Goal: Transaction & Acquisition: Purchase product/service

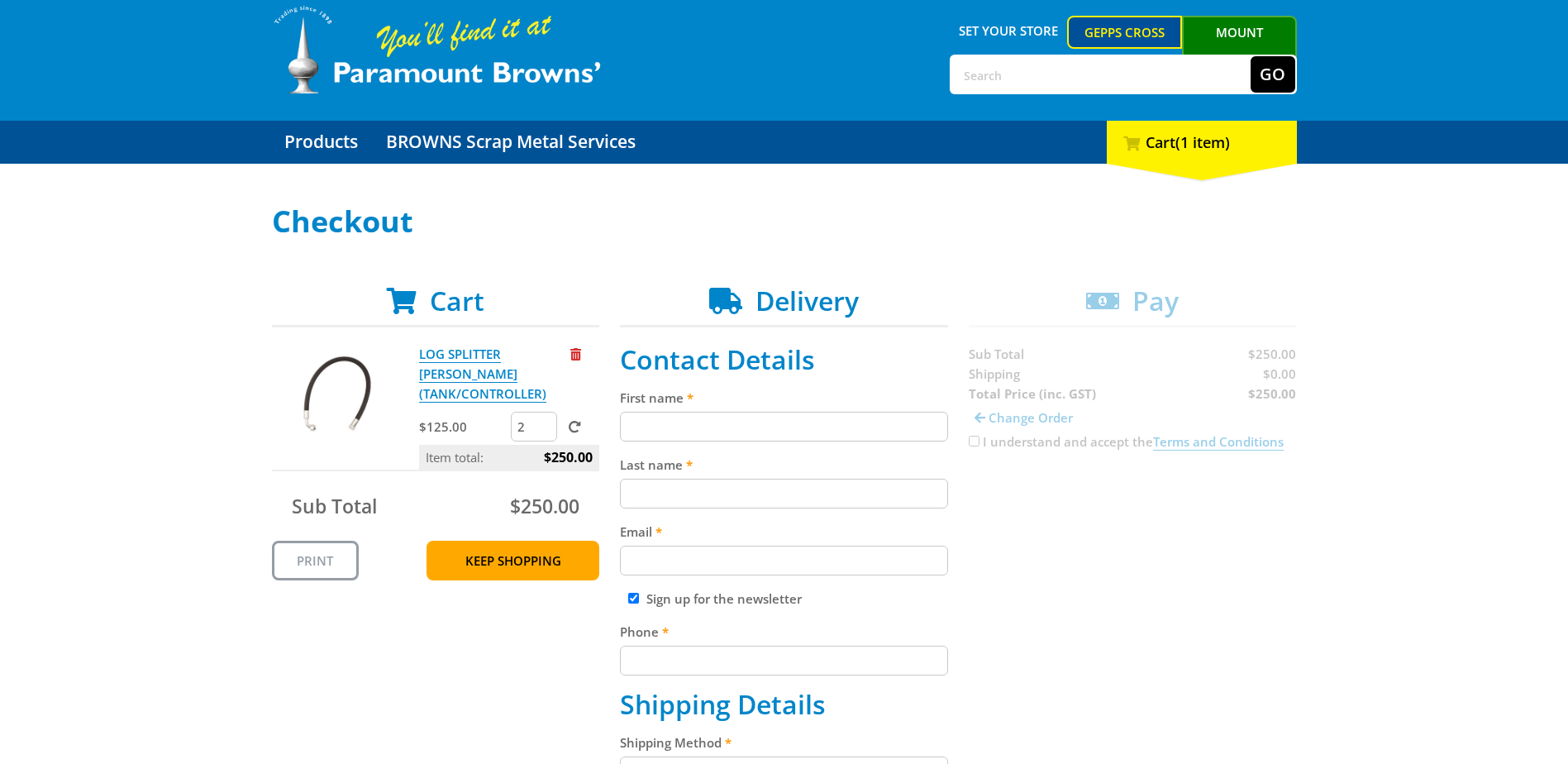
scroll to position [83, 0]
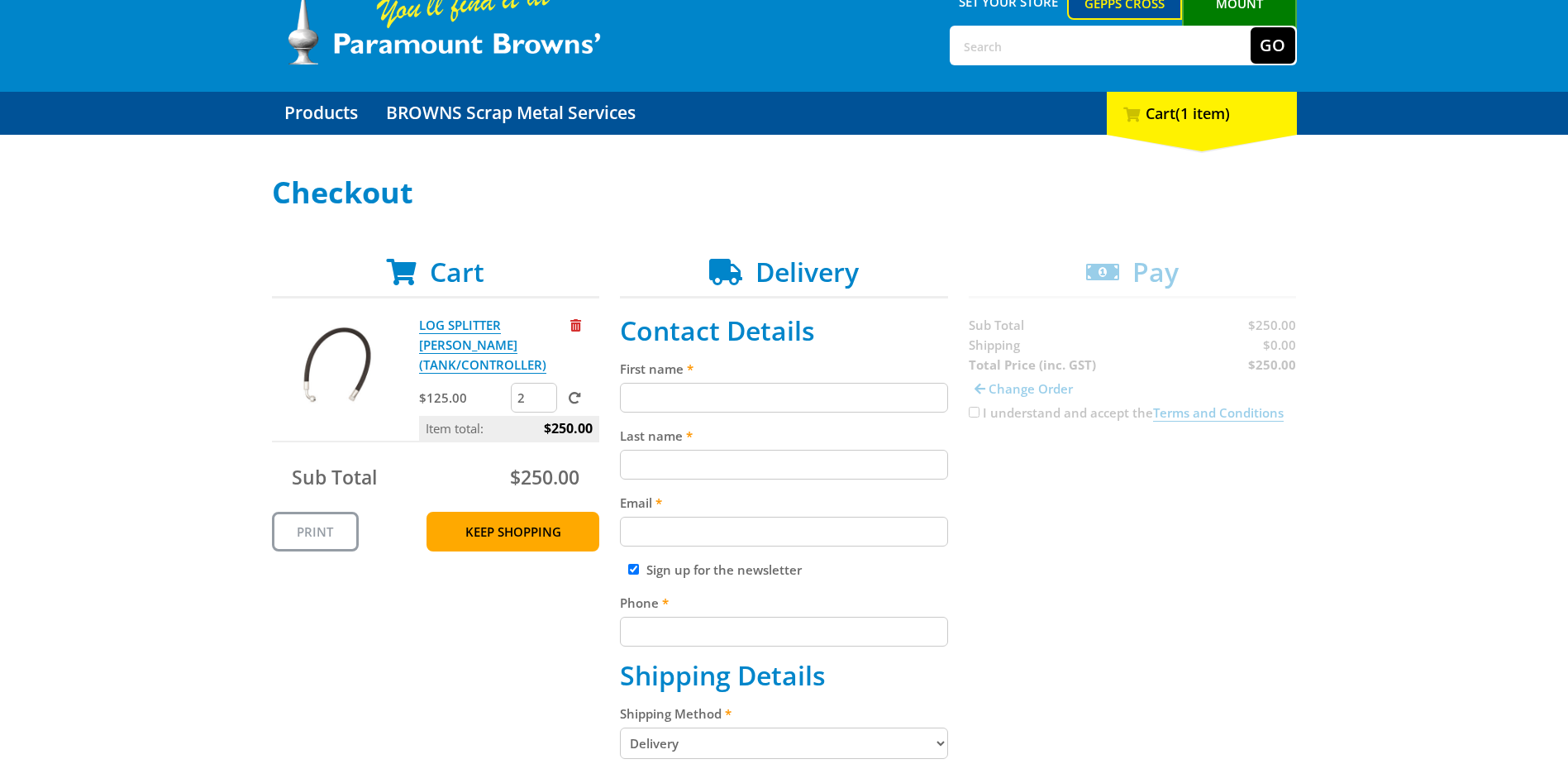
click at [734, 397] on input "First name" at bounding box center [784, 398] width 329 height 30
type input "Keith"
type input "McLaine"
type input "service@allagandauto.com.au"
type input "0459603395"
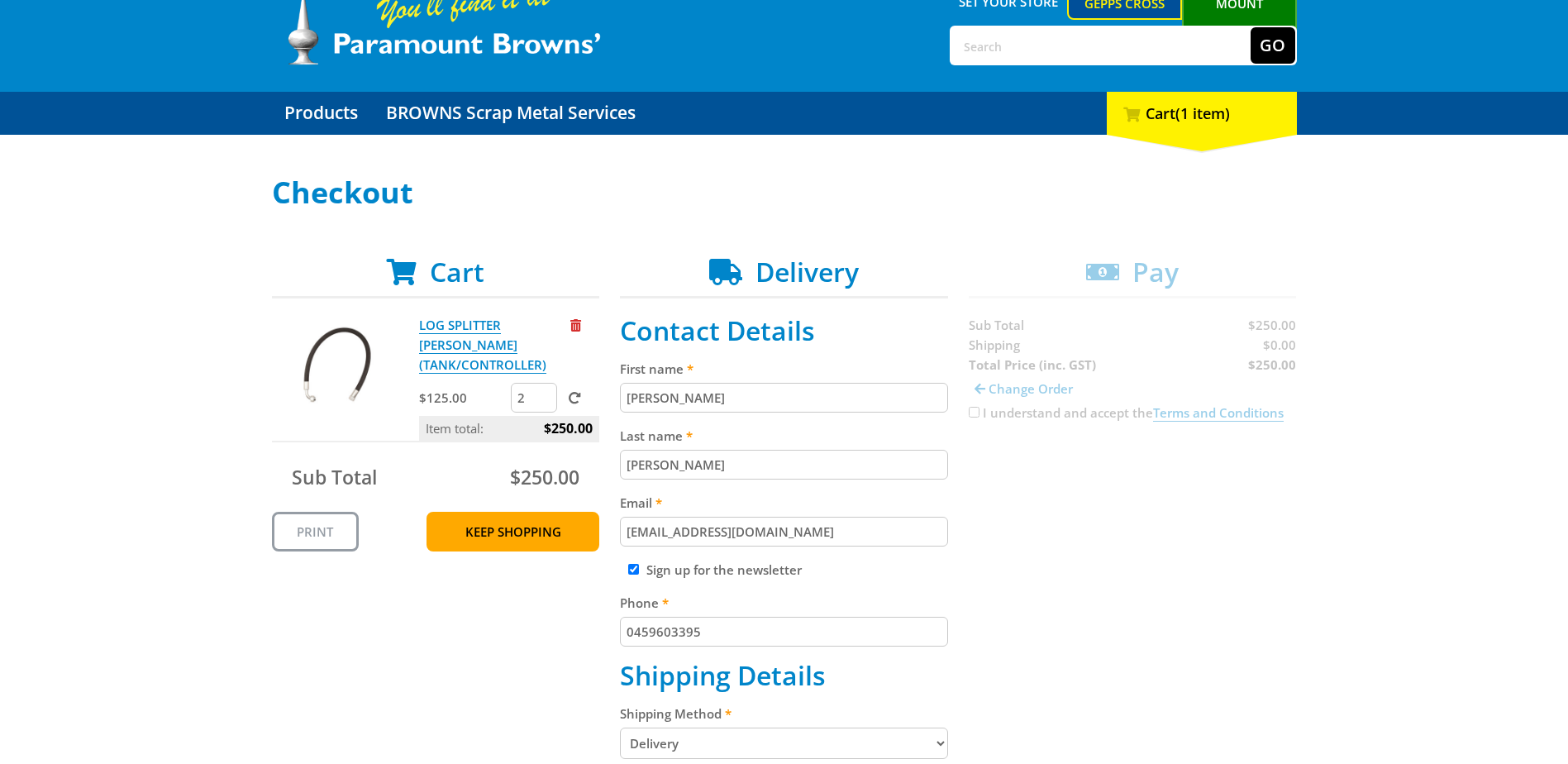
type input "All Ag And Auto"
type input "24 Riches Street"
type input "BORDERTOWN - SA"
type input "5268"
select select "SA"
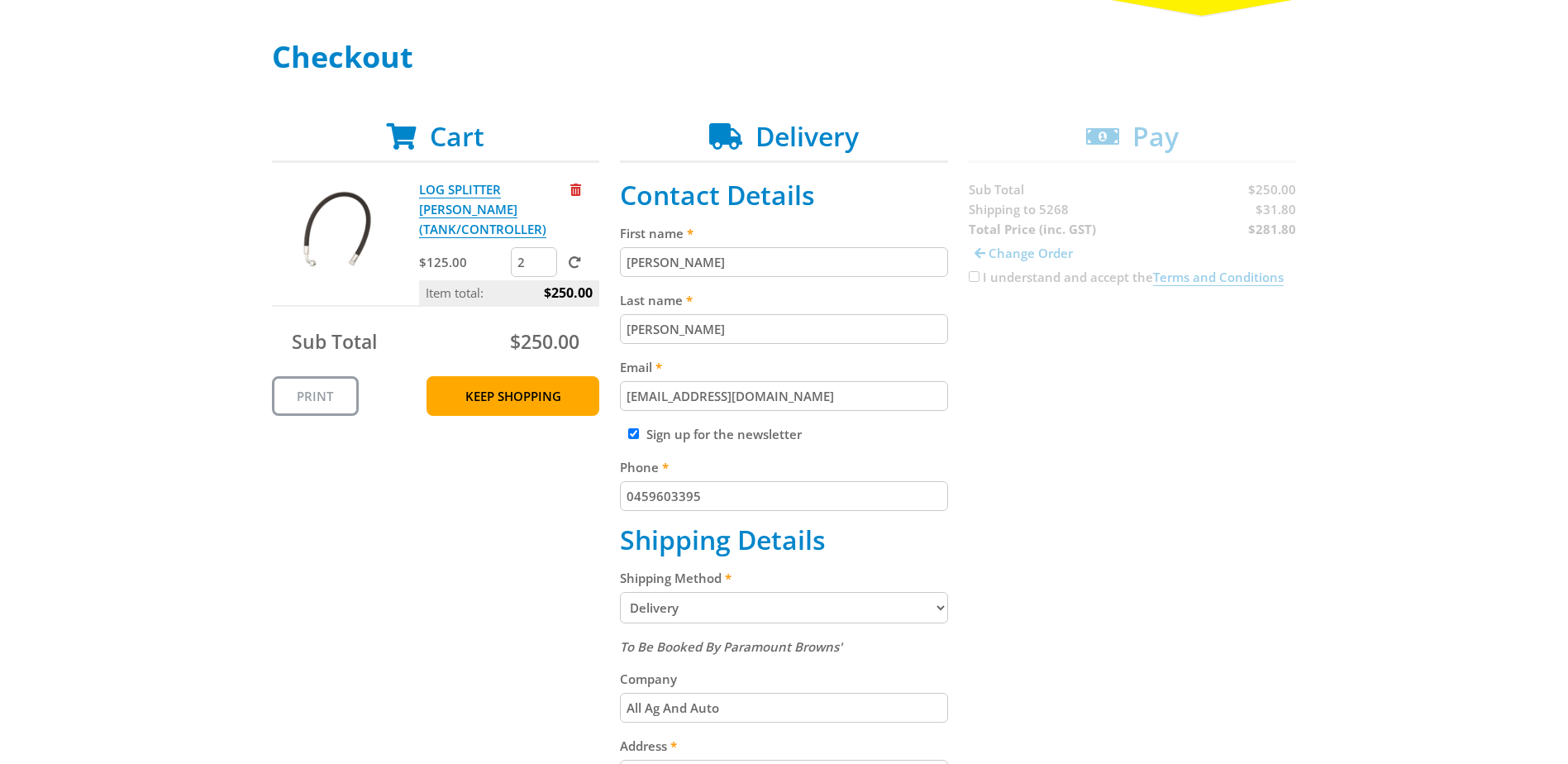
scroll to position [248, 0]
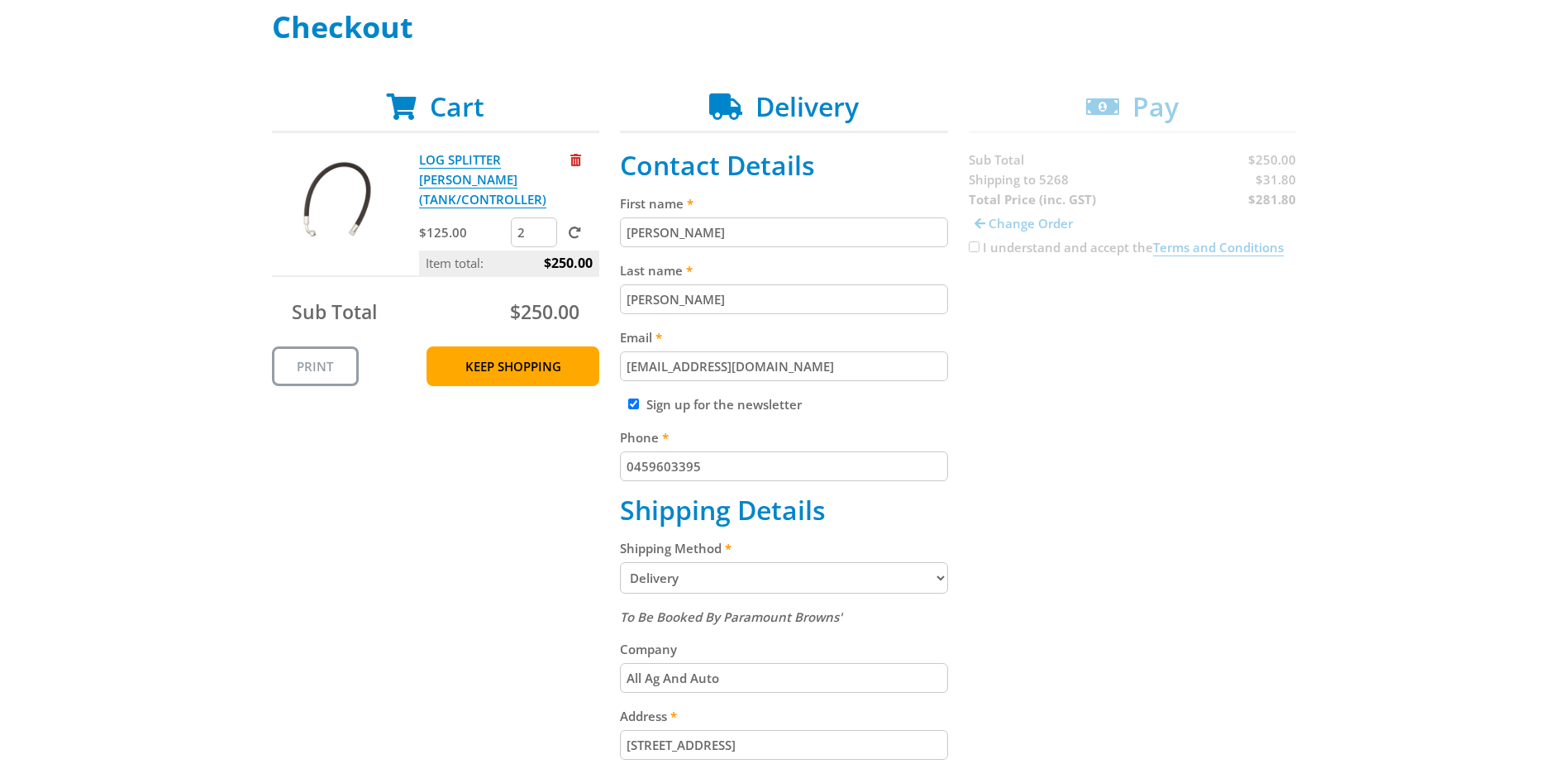
click at [636, 409] on input "Sign up for the newsletter" at bounding box center [634, 404] width 11 height 11
checkbox input "false"
click at [738, 579] on select "Pickup from Gepps Cross Delivery" at bounding box center [784, 578] width 329 height 32
click at [620, 562] on select "Pickup from Gepps Cross Delivery" at bounding box center [784, 578] width 329 height 32
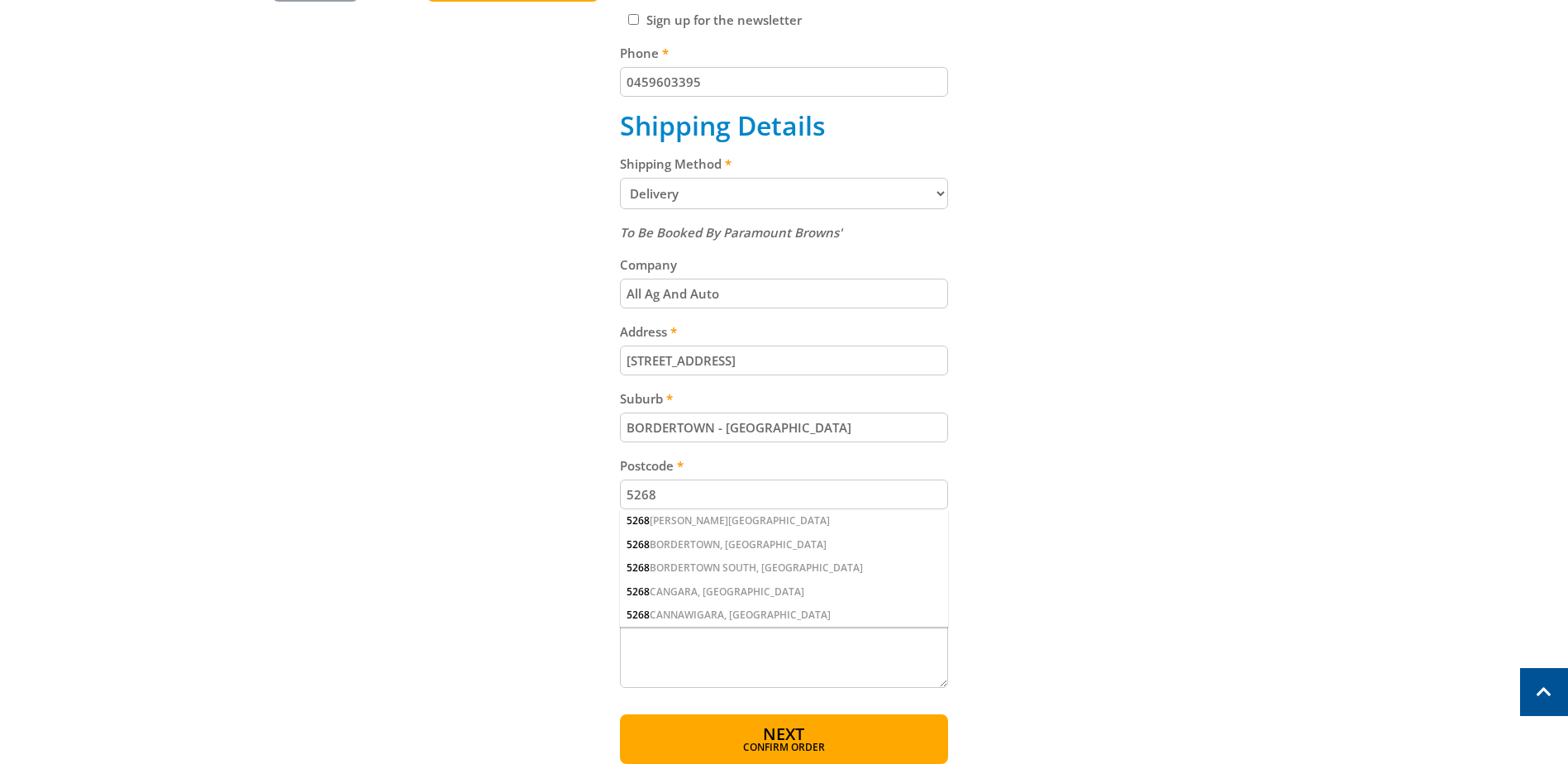
scroll to position [661, 0]
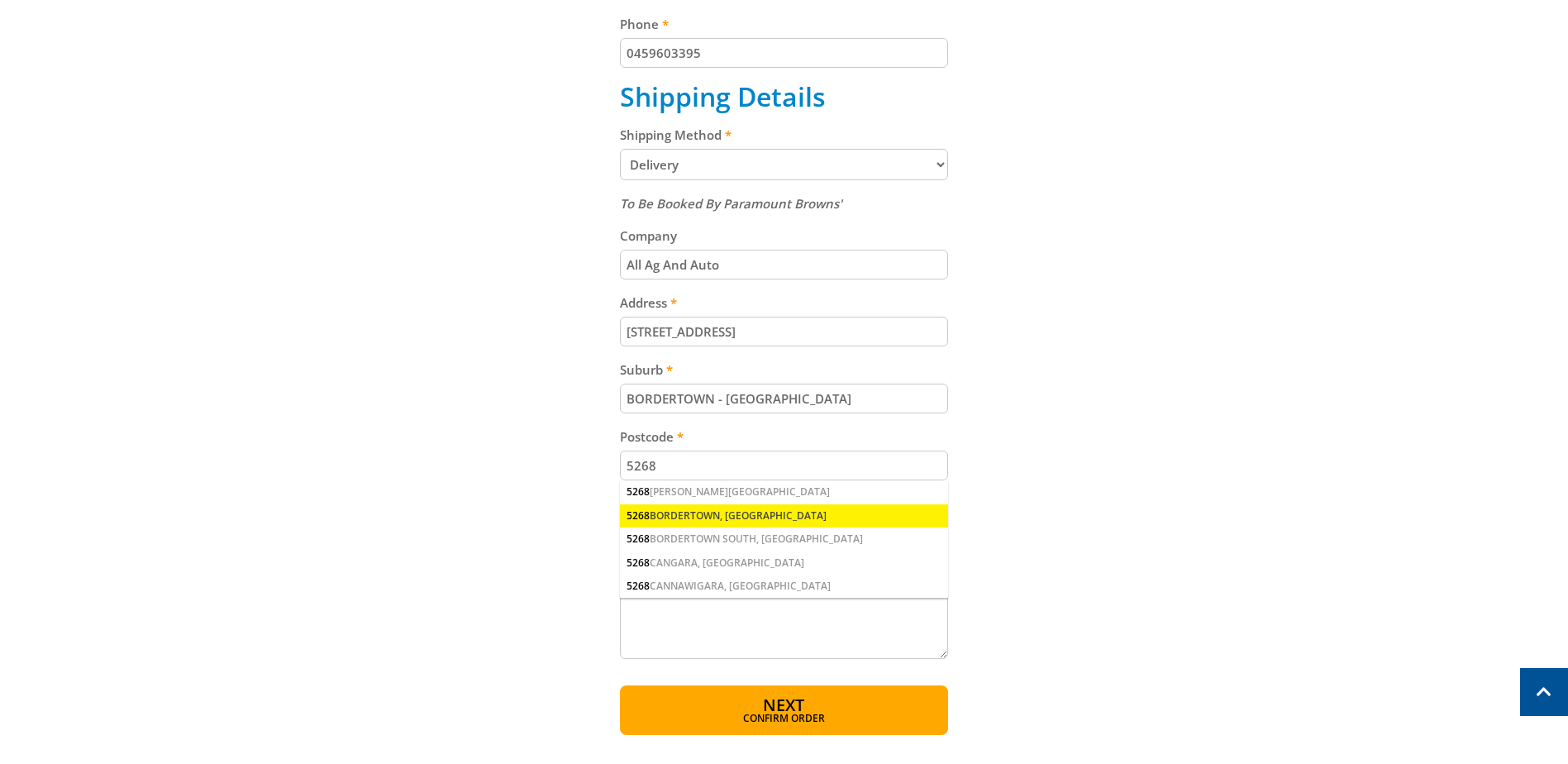
click at [672, 518] on div "5268 BORDERTOWN, SA" at bounding box center [784, 515] width 329 height 23
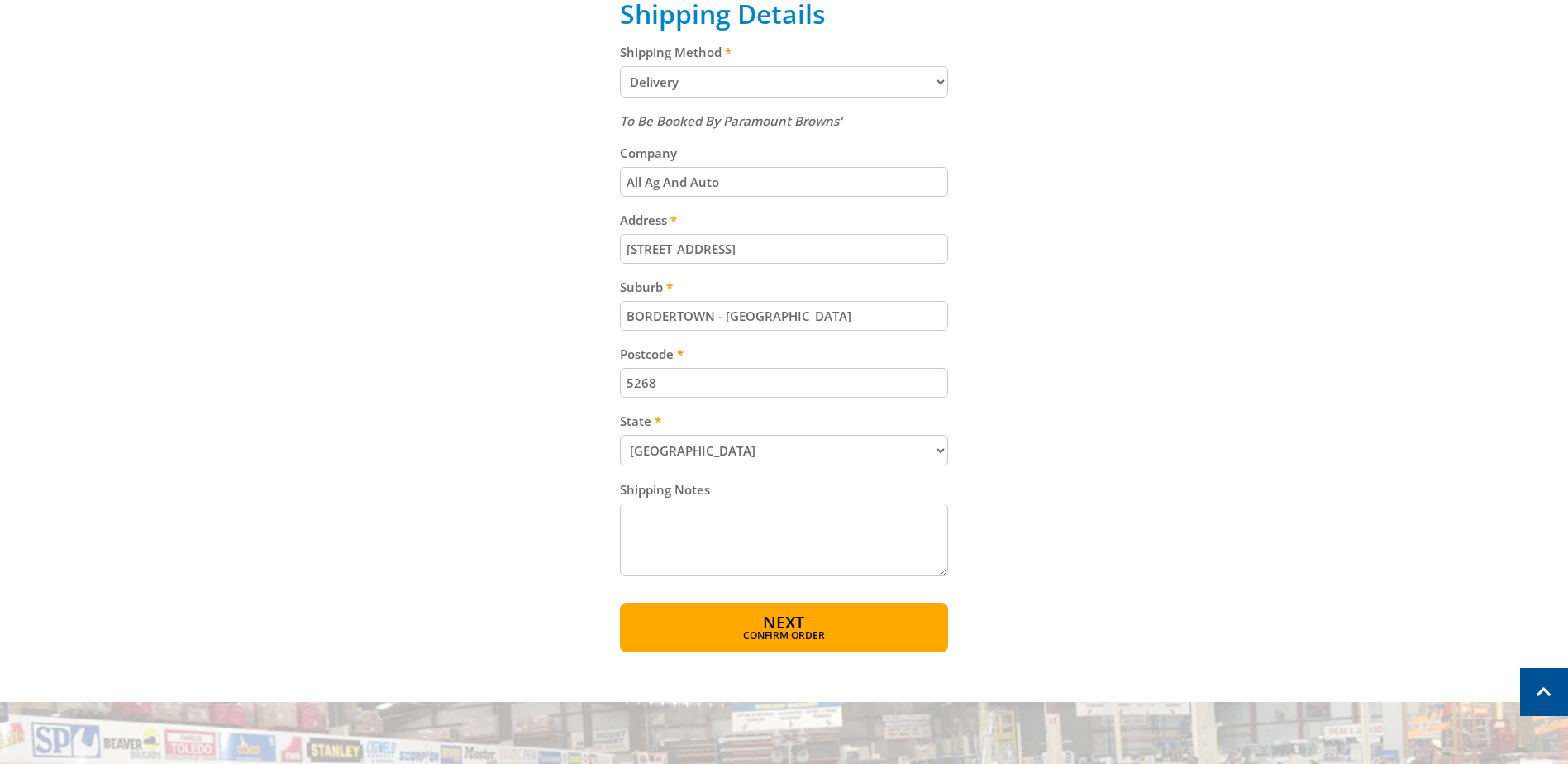
scroll to position [826, 0]
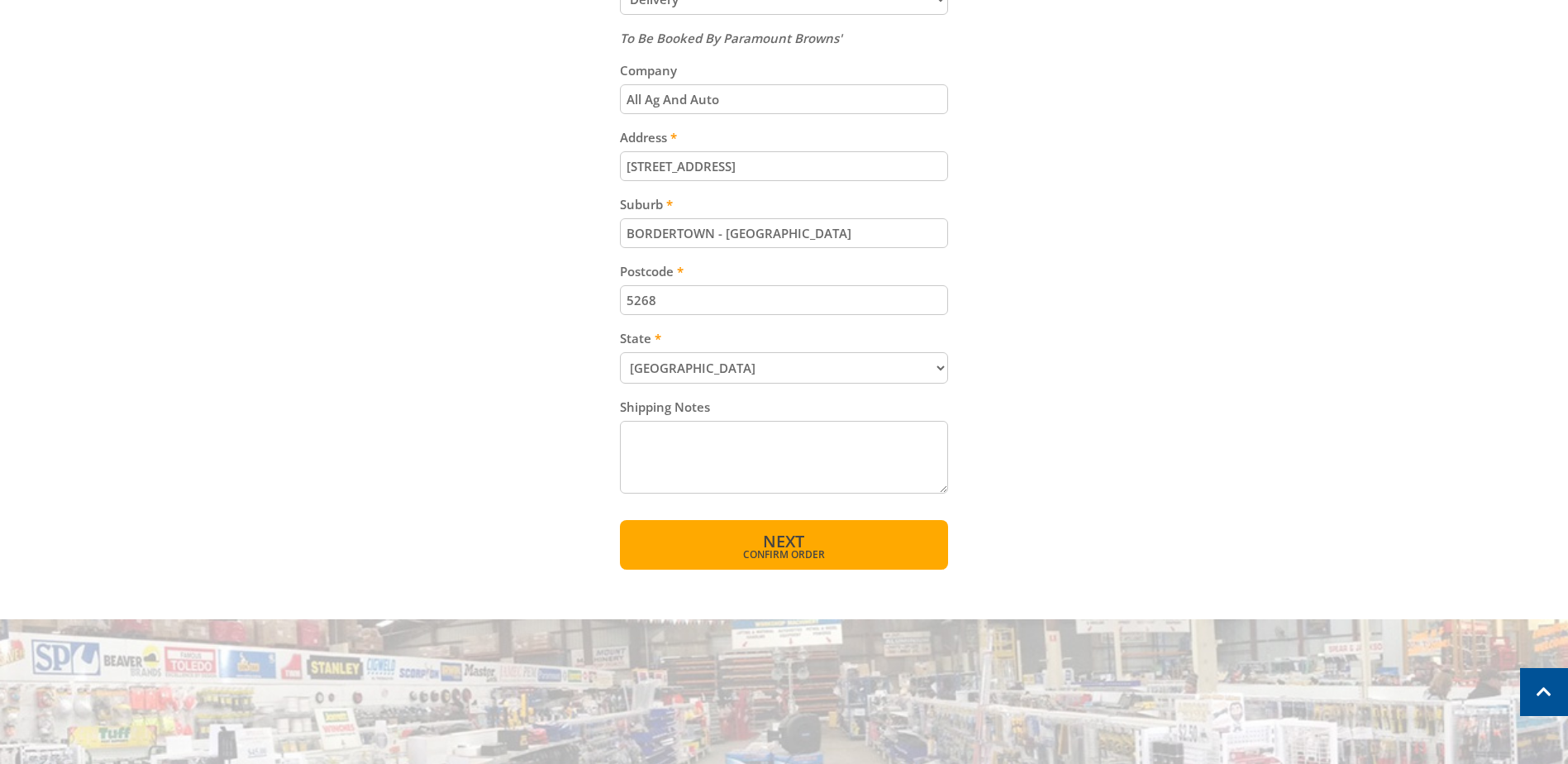
click at [812, 561] on button "Next Confirm order" at bounding box center [784, 544] width 329 height 49
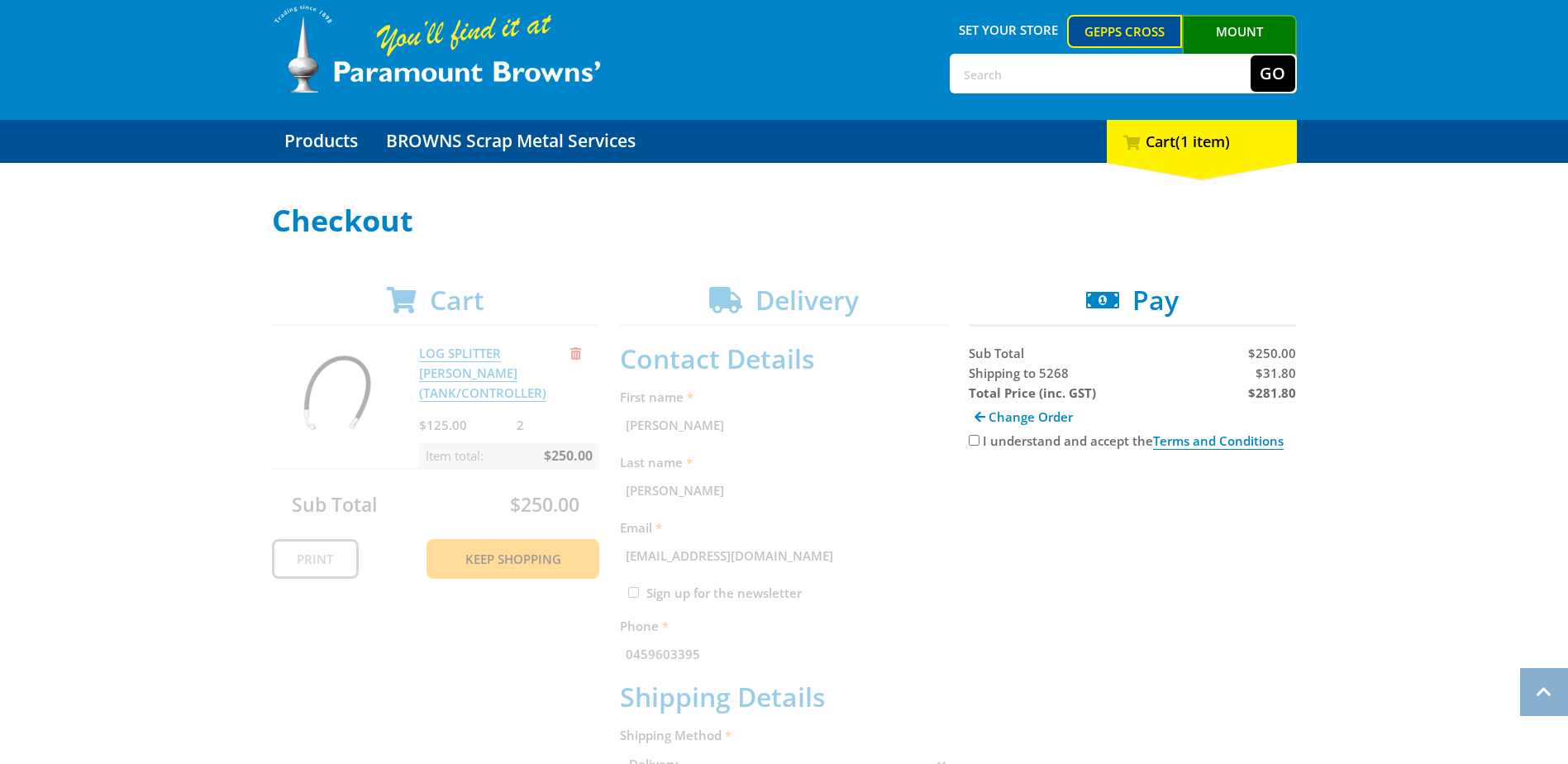
scroll to position [8, 0]
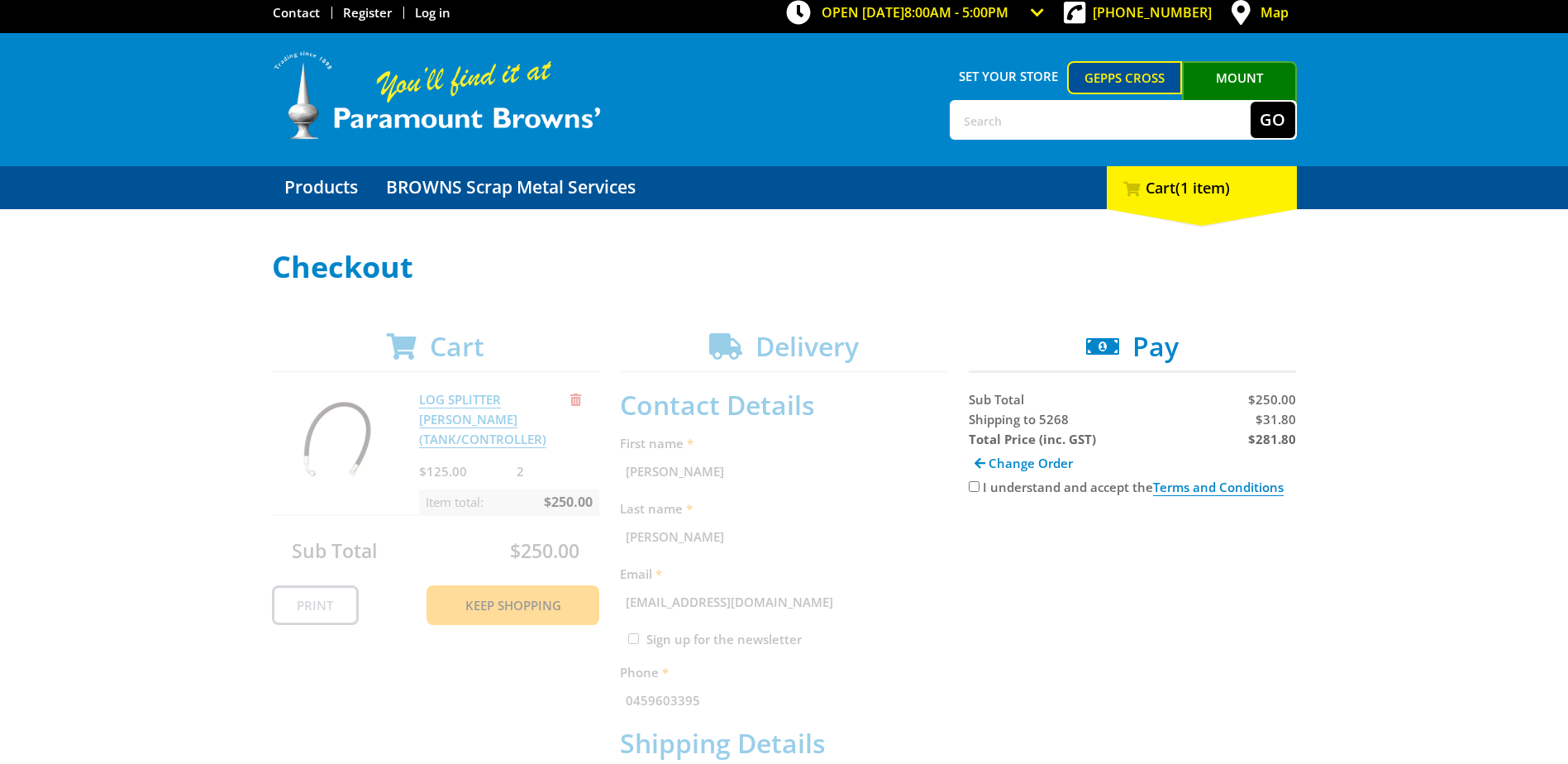
click at [975, 487] on input "I understand and accept the Terms and Conditions" at bounding box center [974, 486] width 11 height 11
checkbox input "true"
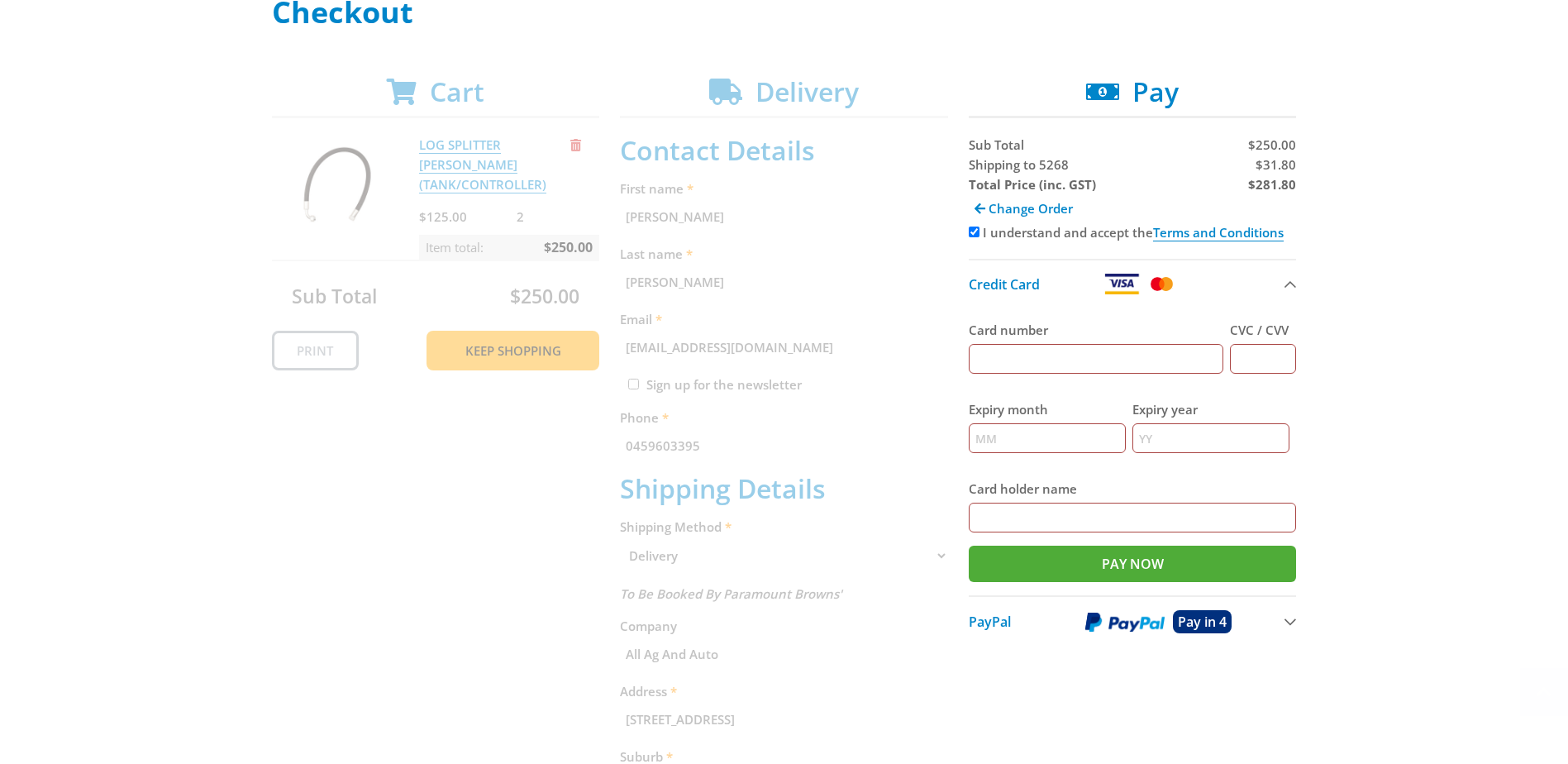
scroll to position [338, 0]
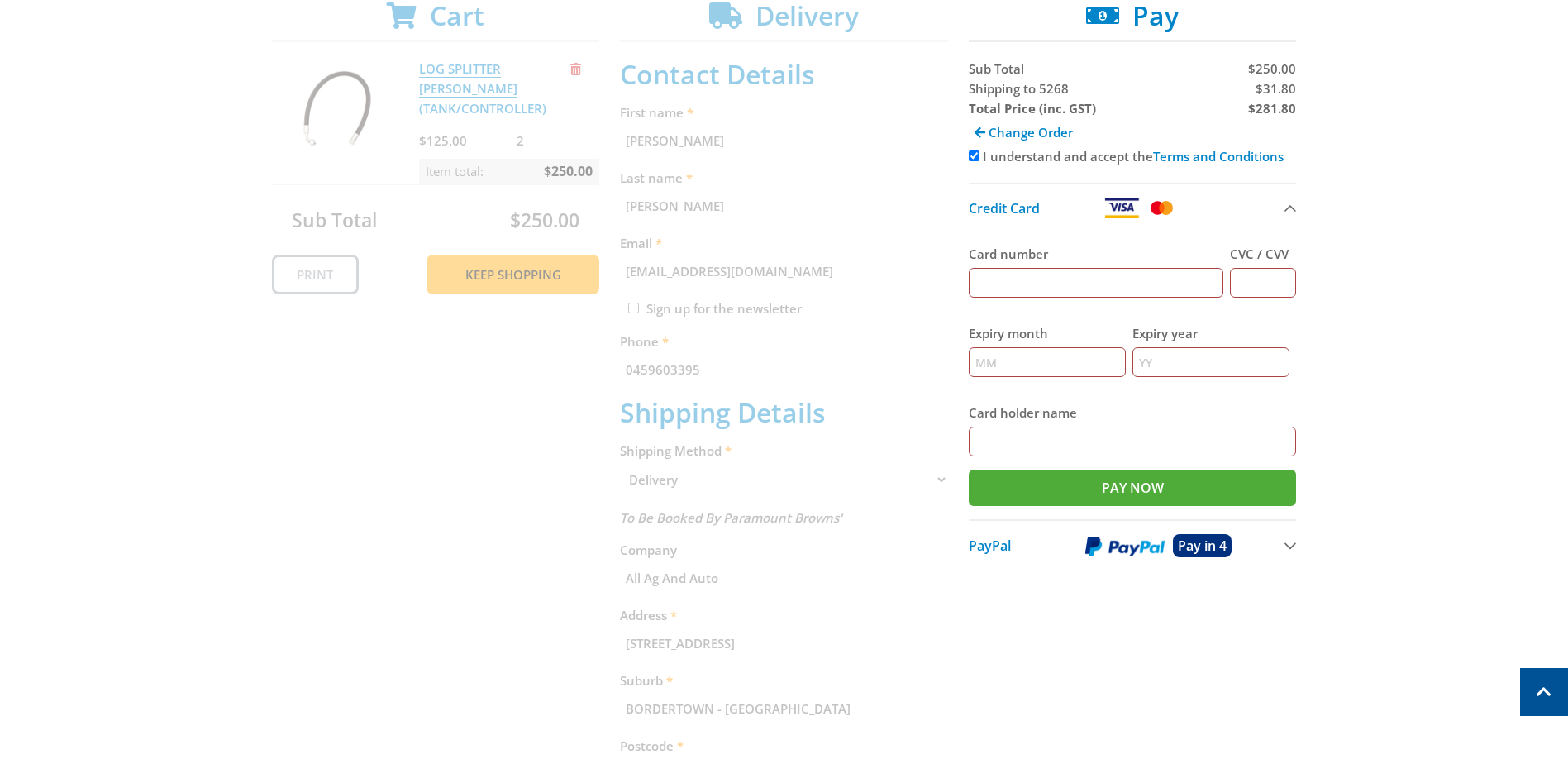
click at [1048, 287] on input "Card number" at bounding box center [1097, 283] width 255 height 30
type input "4065875215033290"
click at [1262, 278] on input "CVC / CVV" at bounding box center [1263, 283] width 66 height 30
type input "053"
click at [1081, 362] on input "Expiry month" at bounding box center [1047, 362] width 157 height 30
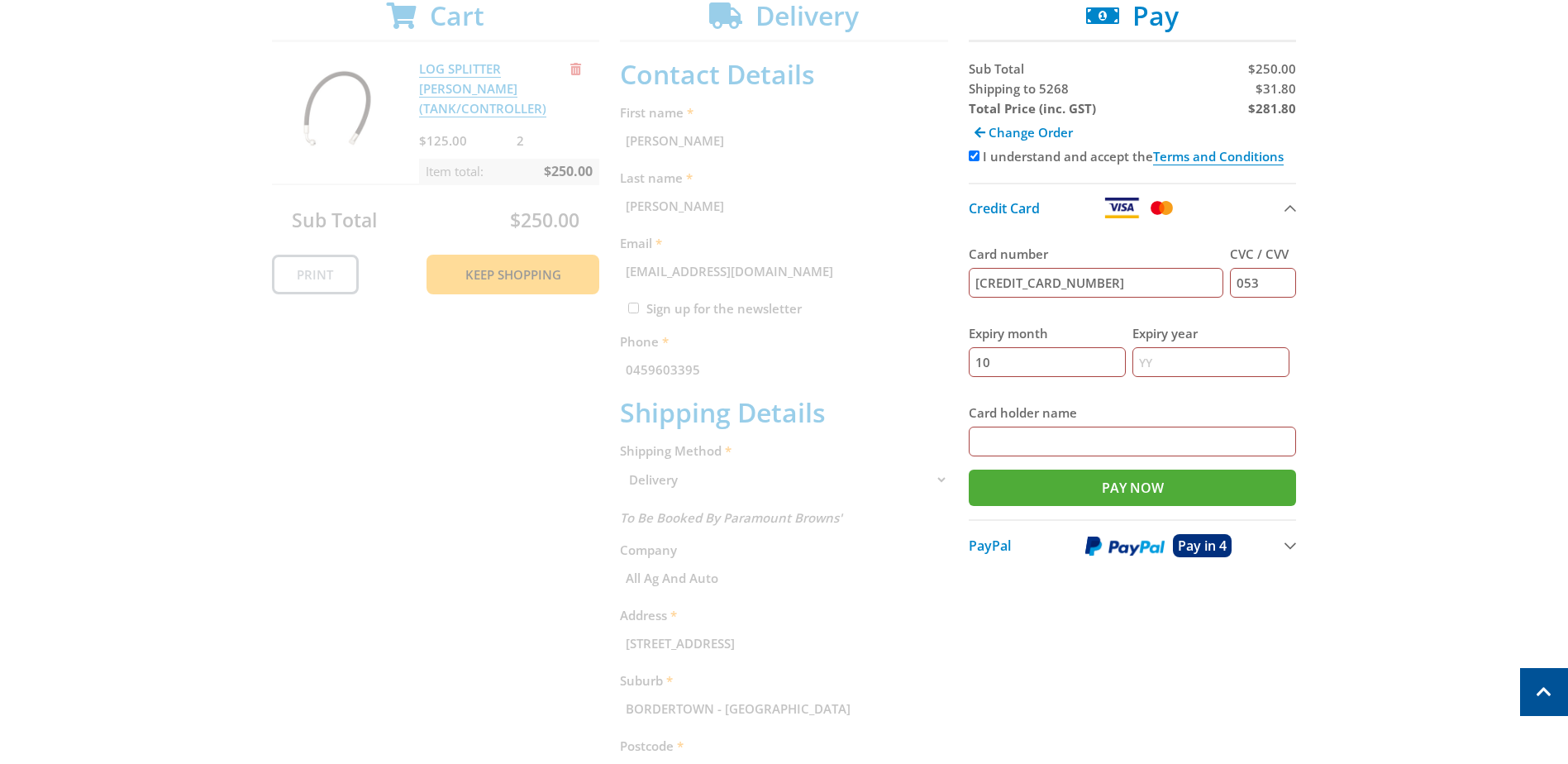
type input "10"
click at [1213, 358] on input "Expiry year" at bounding box center [1211, 362] width 157 height 30
type input "27"
click at [1161, 446] on input "Card holder name" at bounding box center [1133, 441] width 329 height 30
type input "ROBERT J WILL"
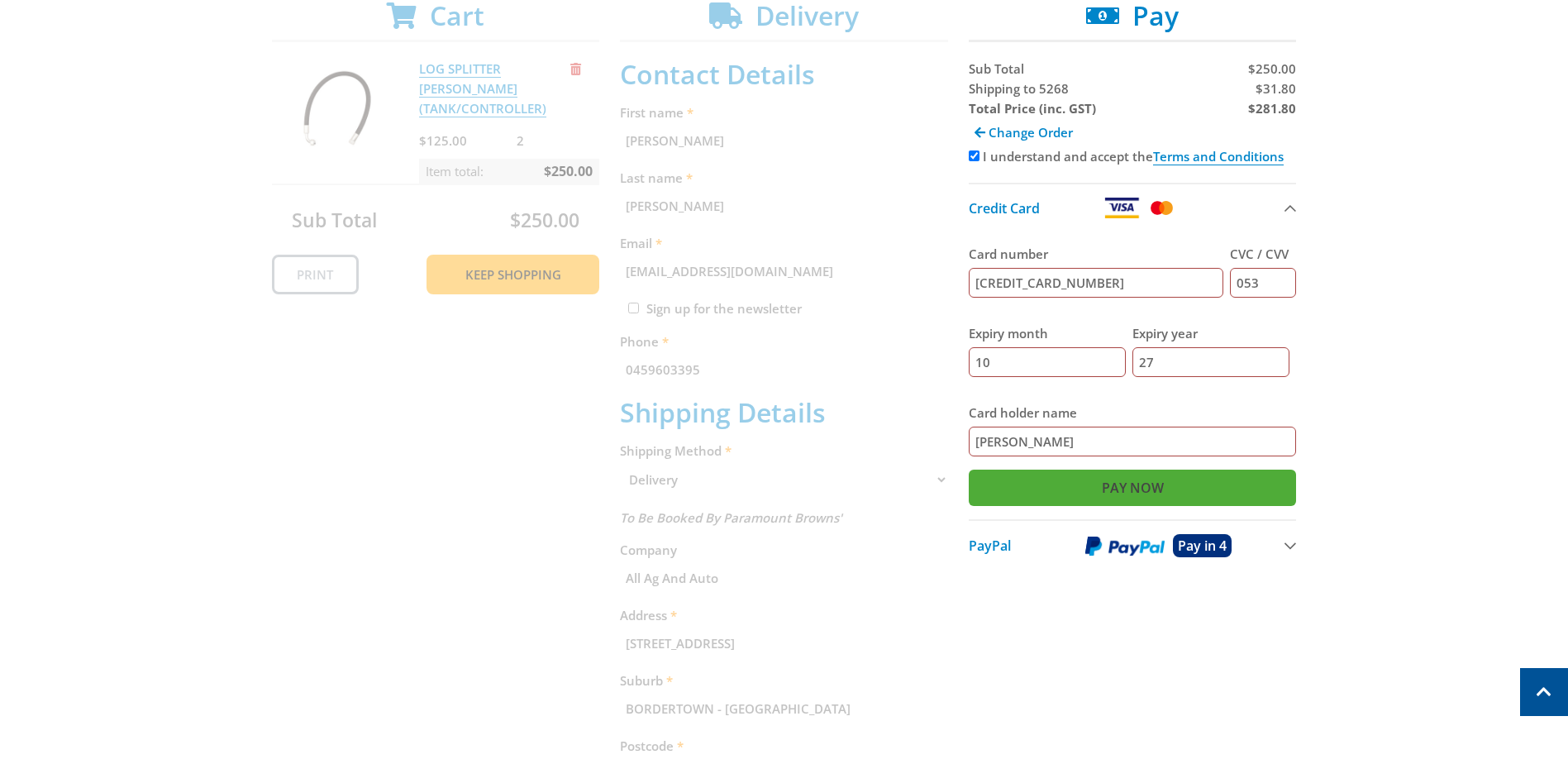
click at [1139, 495] on input "Pay Now" at bounding box center [1133, 487] width 329 height 37
type input "Paying..."
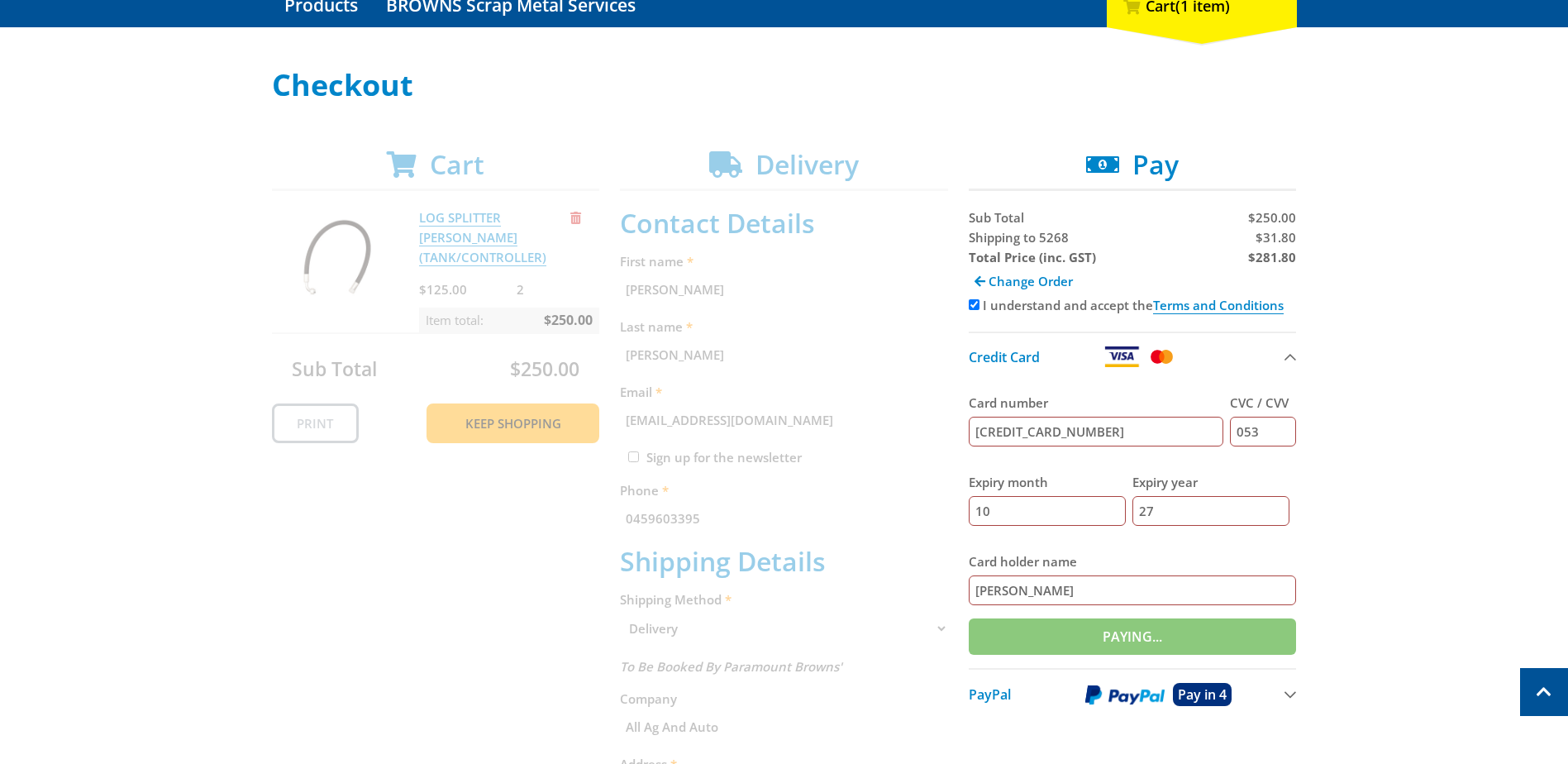
scroll to position [173, 0]
